Goal: Information Seeking & Learning: Learn about a topic

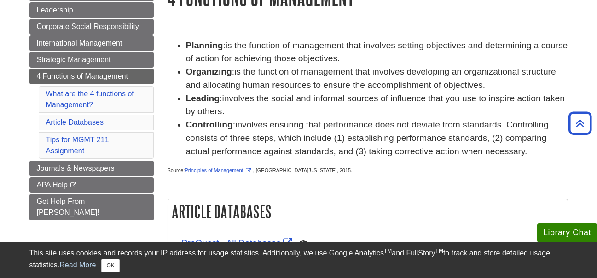
scroll to position [111, 0]
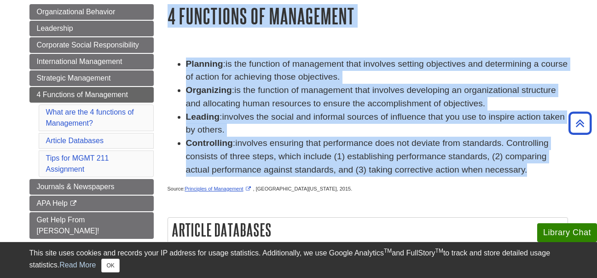
drag, startPoint x: 170, startPoint y: 14, endPoint x: 531, endPoint y: 172, distance: 393.8
click at [531, 172] on div "4 Functions of Management Planning : is the function of management that involve…" at bounding box center [368, 274] width 401 height 541
click at [227, 12] on h1 "4 Functions of Management" at bounding box center [368, 15] width 401 height 23
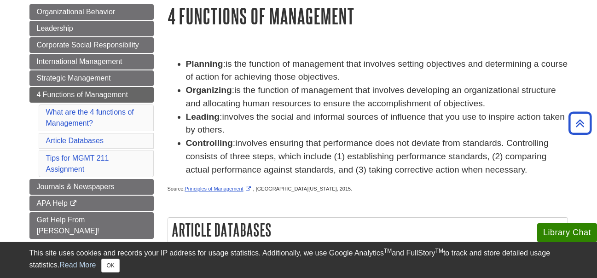
click at [169, 18] on h1 "4 Functions of Management" at bounding box center [368, 15] width 401 height 23
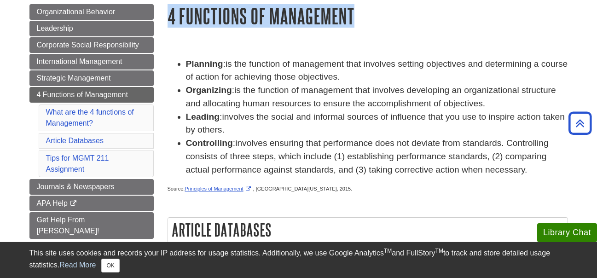
click at [169, 18] on h1 "4 Functions of Management" at bounding box center [368, 15] width 401 height 23
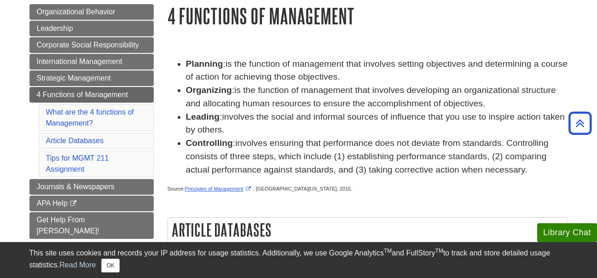
click at [168, 17] on h1 "4 Functions of Management" at bounding box center [368, 15] width 401 height 23
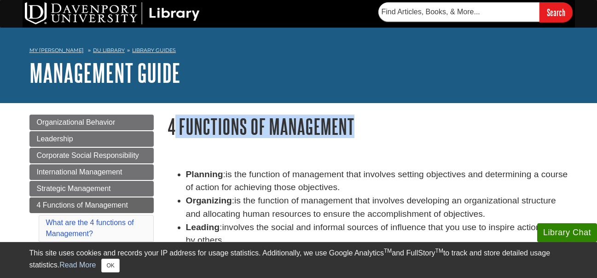
drag, startPoint x: 174, startPoint y: 122, endPoint x: 200, endPoint y: 143, distance: 33.5
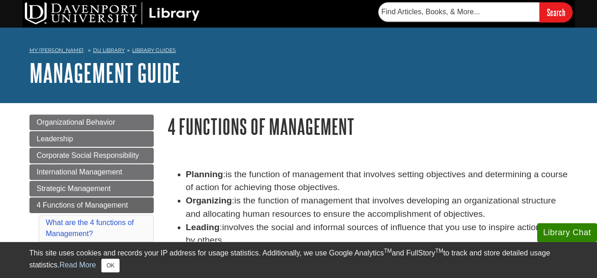
click at [171, 129] on h1 "4 Functions of Management" at bounding box center [368, 126] width 401 height 23
click at [170, 127] on h1 "4 Functions of Management" at bounding box center [368, 126] width 401 height 23
click at [180, 127] on h1 "4 Functions of Management" at bounding box center [368, 126] width 401 height 23
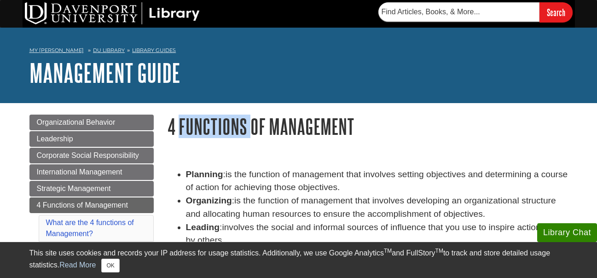
click at [180, 127] on h1 "4 Functions of Management" at bounding box center [368, 126] width 401 height 23
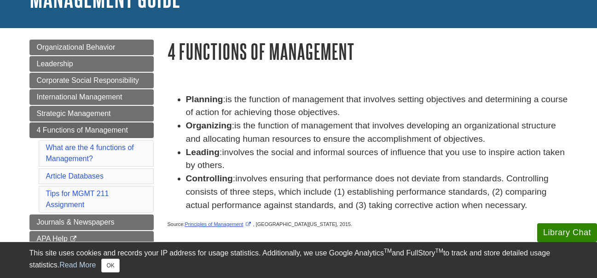
scroll to position [92, 0]
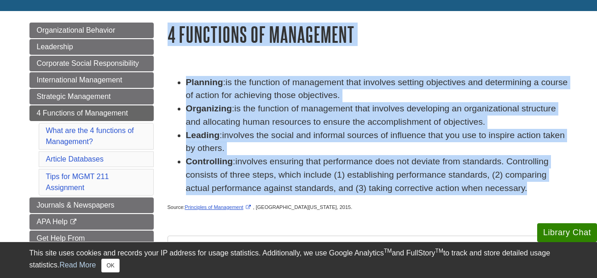
drag, startPoint x: 171, startPoint y: 30, endPoint x: 528, endPoint y: 191, distance: 391.2
copy div "4 Functions of Management Planning : is the function of management that involve…"
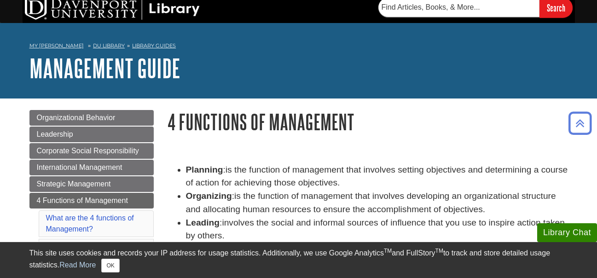
scroll to position [0, 0]
